Goal: Transaction & Acquisition: Book appointment/travel/reservation

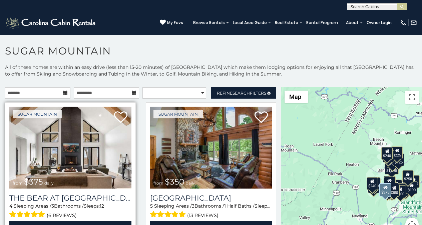
click at [9, 202] on div "4 Sleeping Areas / 3 Bathrooms / Sleeps: 12 (6 reviews)" at bounding box center [70, 210] width 122 height 17
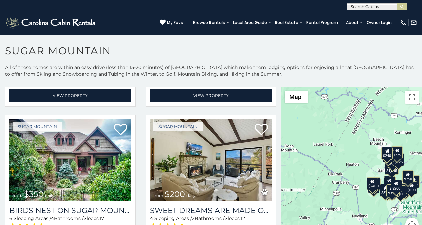
scroll to position [3, 0]
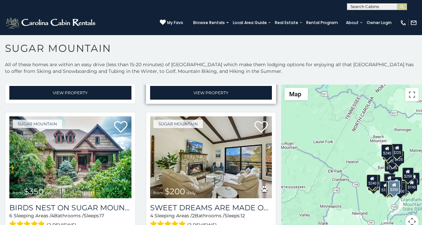
click at [146, 87] on div "Sugar Mountain from $350 daily Grouse Moor Lodge 5 Sleeping Areas / 3 Bathrooms…" at bounding box center [211, 35] width 131 height 137
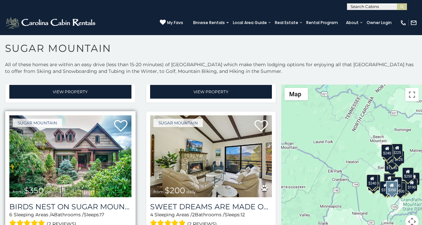
scroll to position [132, 0]
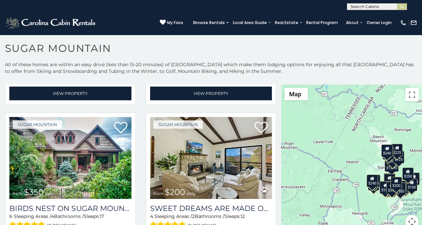
click at [146, 2] on div "**********" at bounding box center [211, 5] width 422 height 10
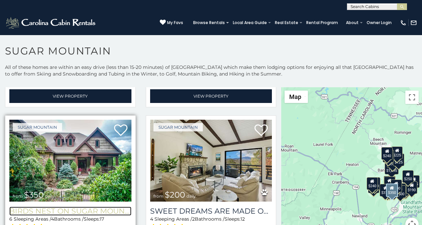
click at [21, 206] on h3 "Birds Nest On Sugar Mountain" at bounding box center [70, 210] width 122 height 9
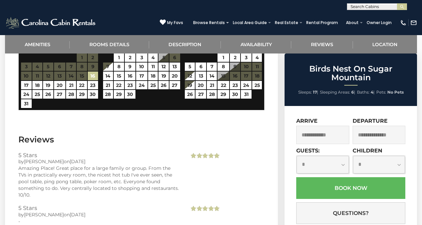
scroll to position [1526, 0]
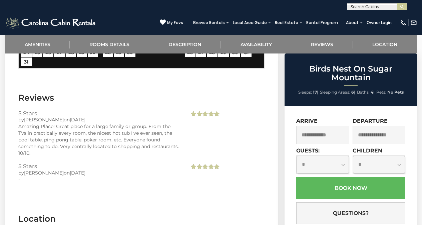
click at [302, 155] on div "**********" at bounding box center [351, 193] width 132 height 174
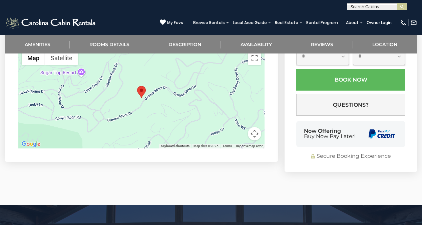
scroll to position [1709, 0]
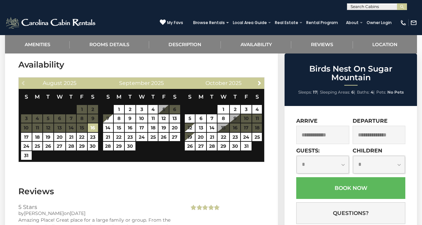
scroll to position [1429, 0]
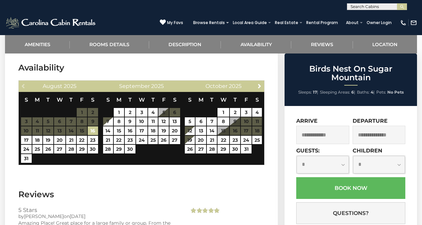
click at [302, 12] on div "(828) 295-6000 My Favs Browse Rentals Local Area Guide Activities & Attractions…" at bounding box center [211, 22] width 422 height 25
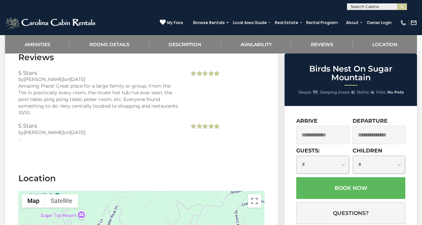
scroll to position [1559, 0]
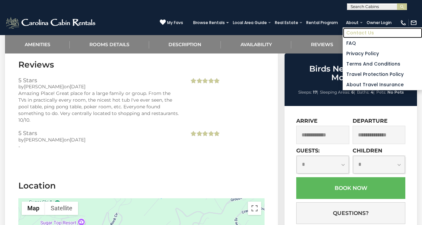
click at [358, 28] on link "Contact Us" at bounding box center [382, 33] width 79 height 10
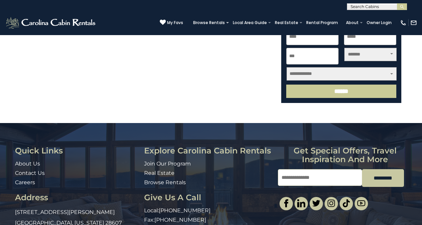
scroll to position [187, 0]
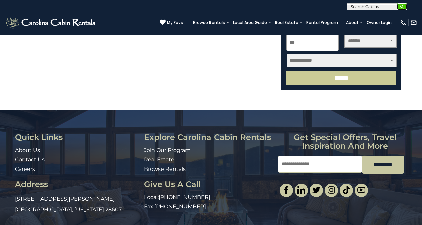
click at [401, 7] on img "submit" at bounding box center [402, 6] width 5 height 5
